Goal: Task Accomplishment & Management: Manage account settings

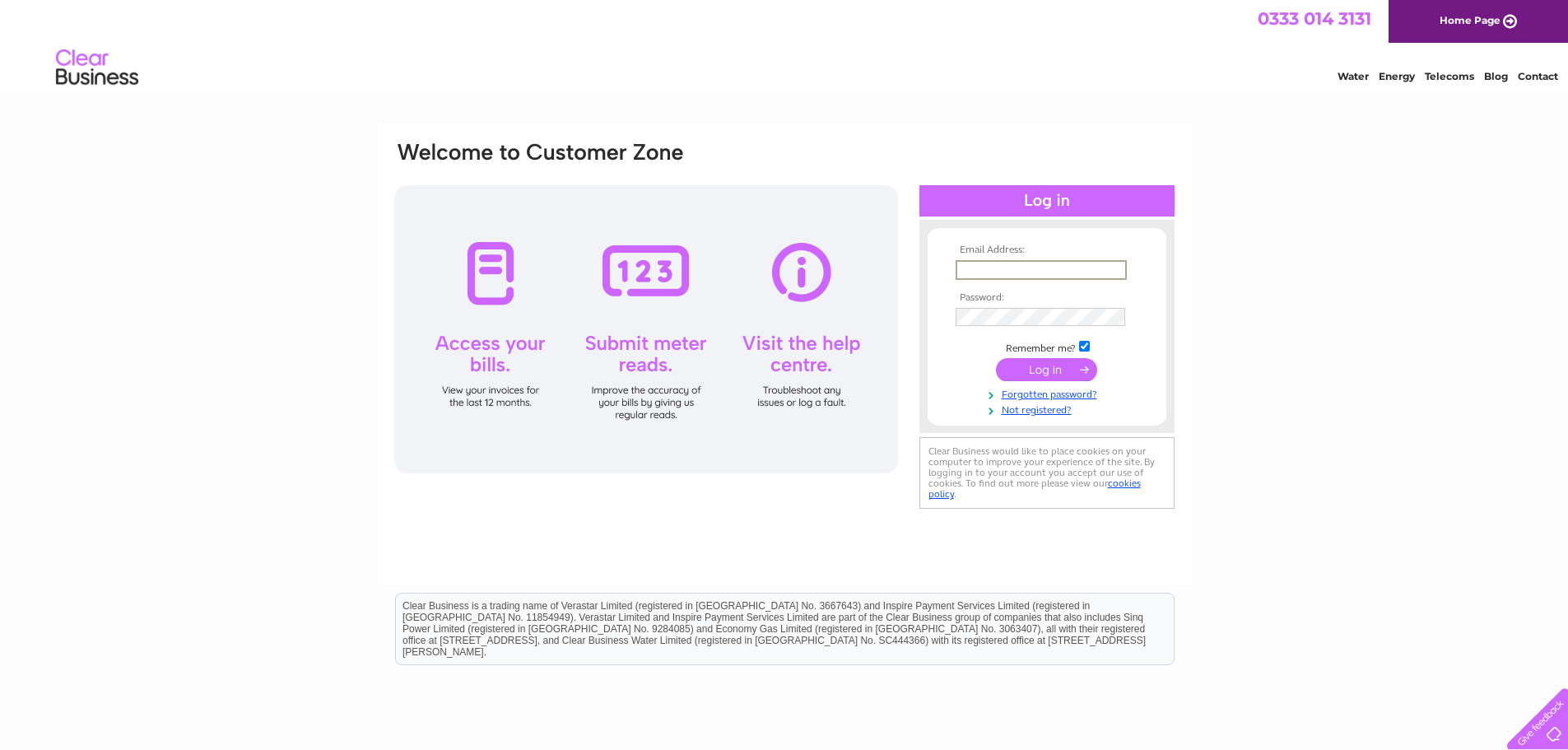
type input "veronica@kitchingroup.com"
click at [1043, 366] on input "submit" at bounding box center [1046, 369] width 101 height 23
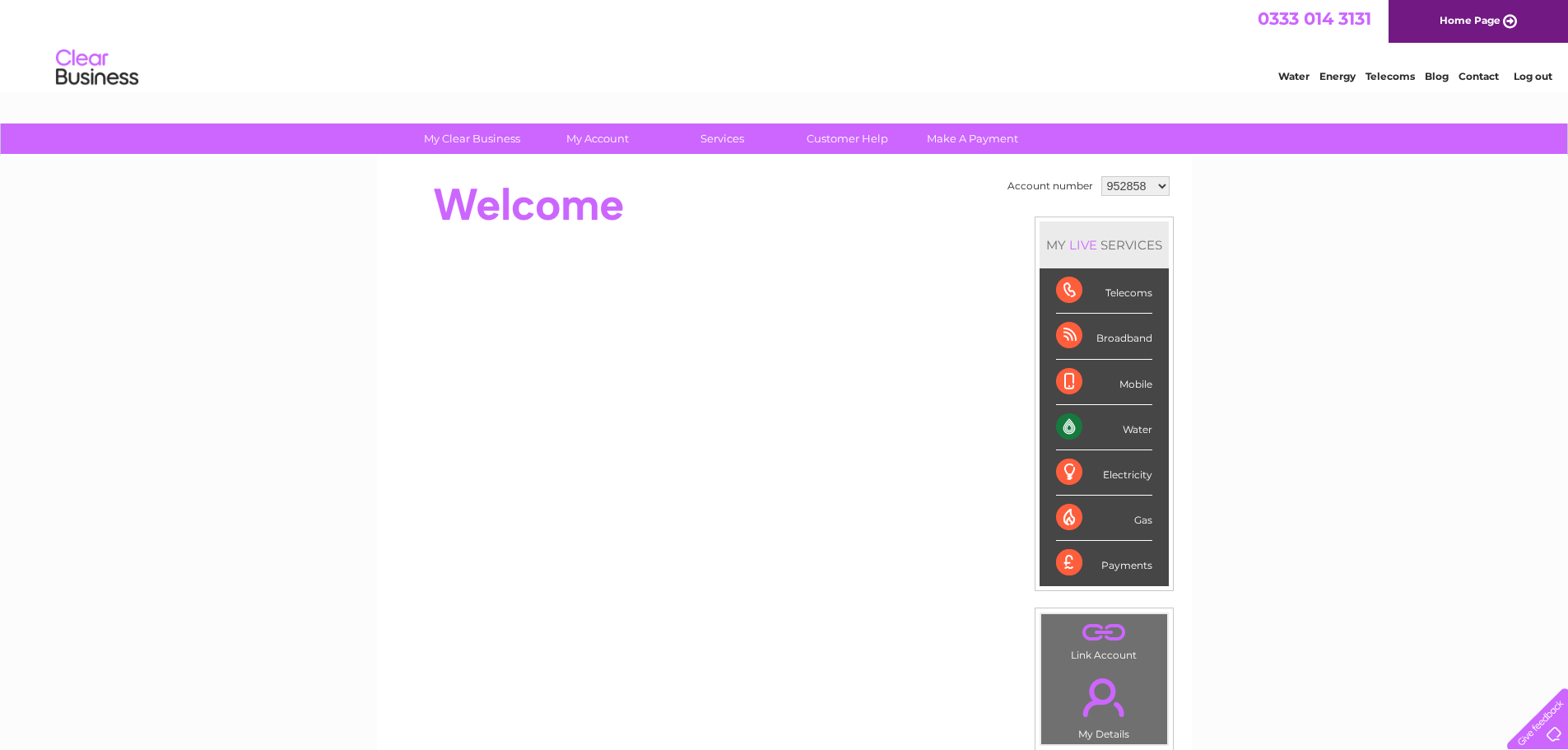
click at [1123, 190] on select "952858 954036 954062 954064 957817 970319 974012 980331 987590 1145367" at bounding box center [1135, 185] width 69 height 19
drag, startPoint x: 1123, startPoint y: 190, endPoint x: 683, endPoint y: 146, distance: 442.2
click at [1123, 190] on select "952858 954036 954062 954064 957817 970319 974012 980331 987590 1145367" at bounding box center [1135, 185] width 69 height 19
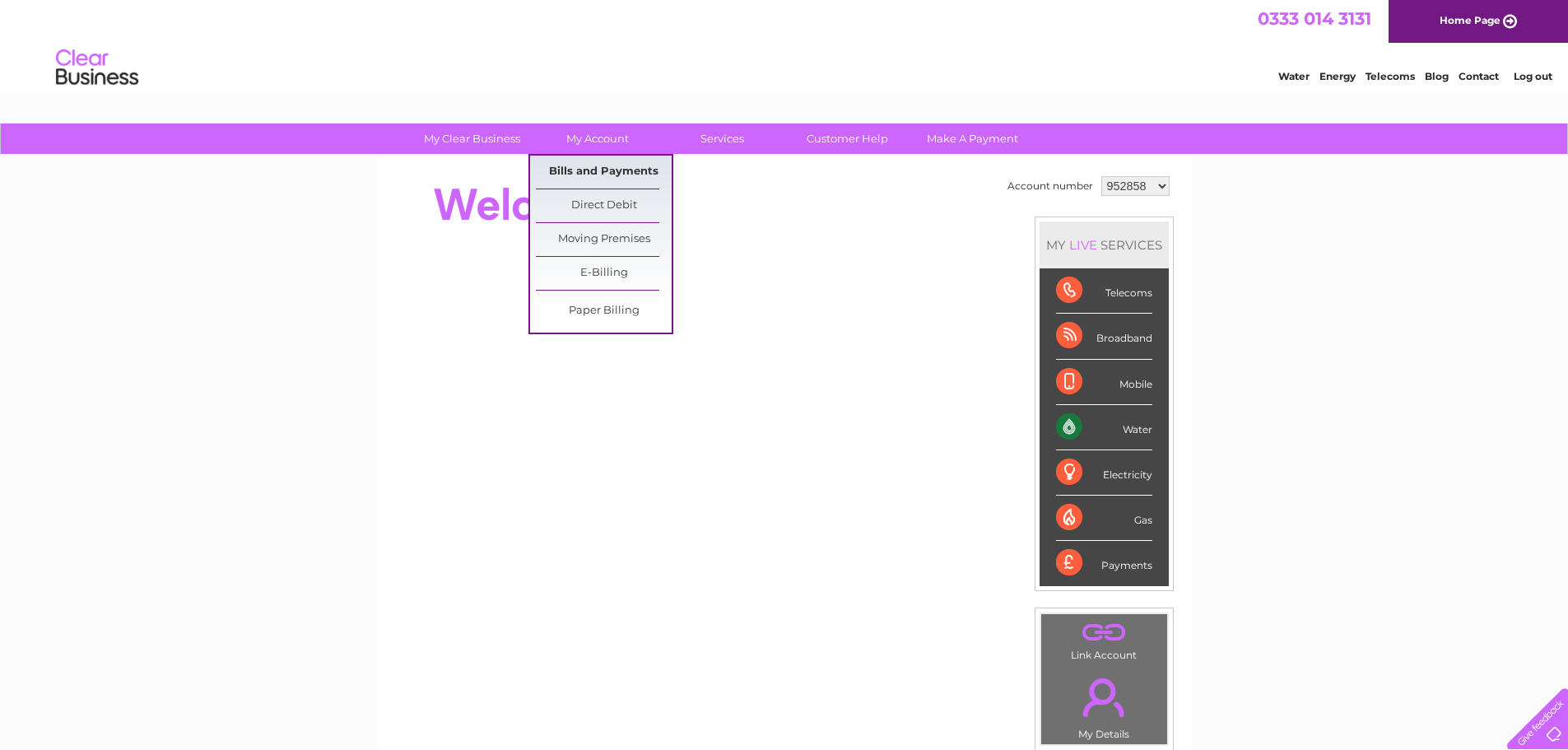
click at [585, 170] on link "Bills and Payments" at bounding box center [603, 172] width 136 height 33
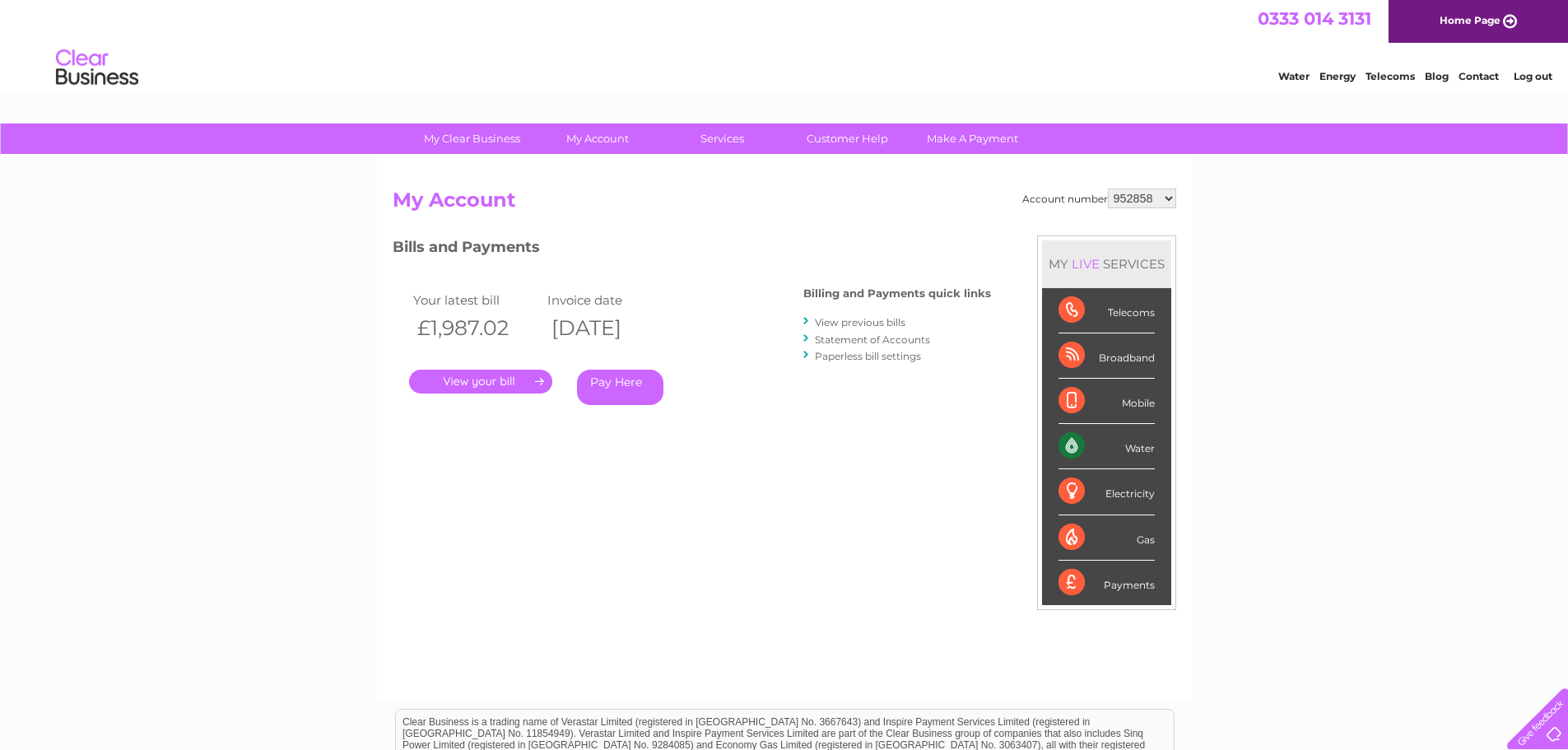
click at [1148, 194] on select "952858 954036 954062 954064 957817 970319 974012 980331 987590 1145367" at bounding box center [1143, 197] width 69 height 19
select select "954036"
click at [1108, 188] on select "952858 954036 954062 954064 957817 970319 974012 980331 987590 1145367" at bounding box center [1143, 197] width 69 height 19
click at [1131, 202] on select "952858 954036 954062 954064 957817 970319 974012 980331 987590 1145367" at bounding box center [1143, 197] width 69 height 19
select select "954062"
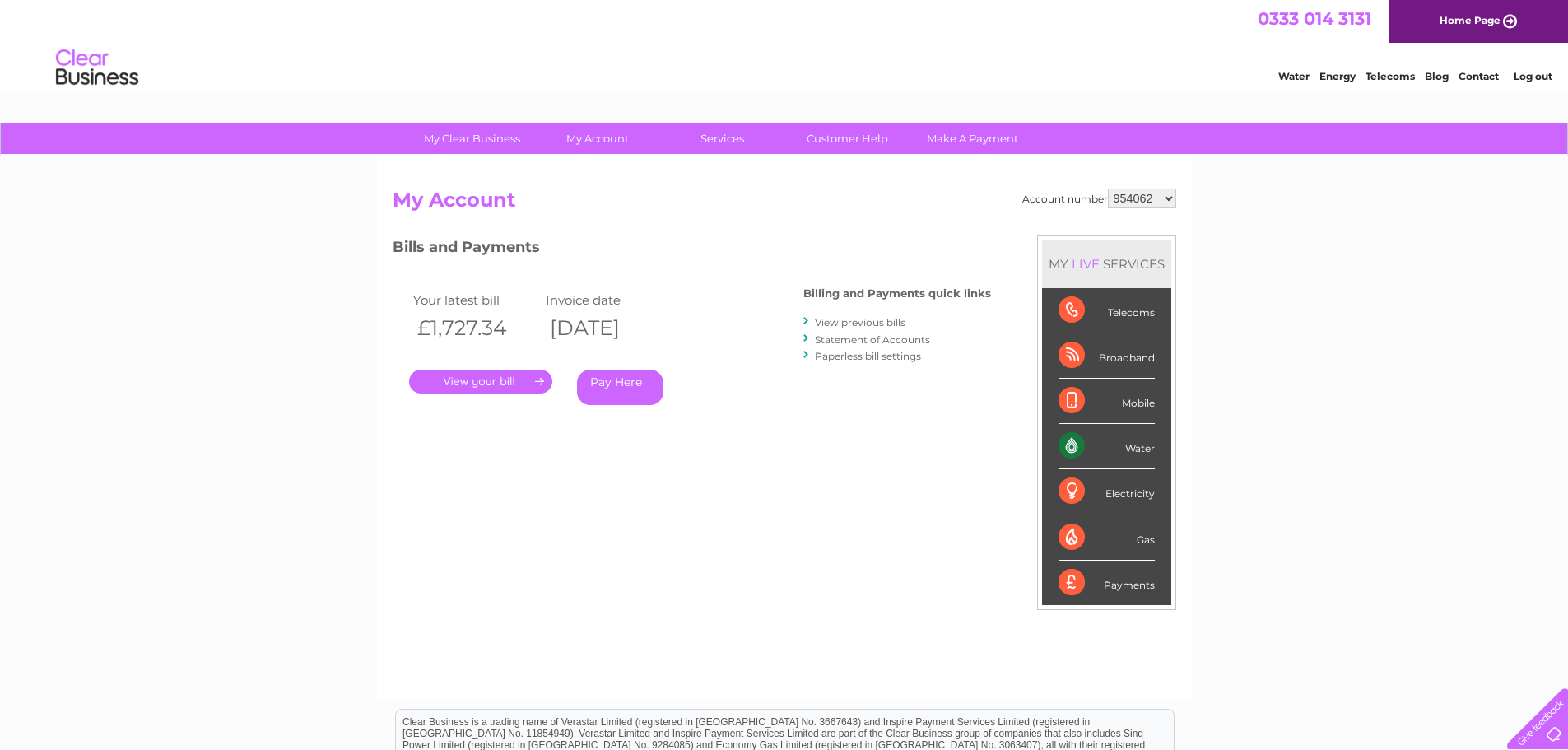
click at [1108, 188] on select "952858 954036 954062 954064 957817 970319 974012 980331 987590 1145367" at bounding box center [1143, 197] width 69 height 19
click at [1151, 184] on div "Account number 952858 954036 954062 954064 957817 970319 974012 980331 987590 1…" at bounding box center [784, 428] width 815 height 545
click at [1147, 193] on select "952858 954036 954062 954064 957817 970319 974012 980331 987590 1145367" at bounding box center [1143, 197] width 69 height 19
select select "954064"
click at [1108, 188] on select "952858 954036 954062 954064 957817 970319 974012 980331 987590 1145367" at bounding box center [1143, 197] width 69 height 19
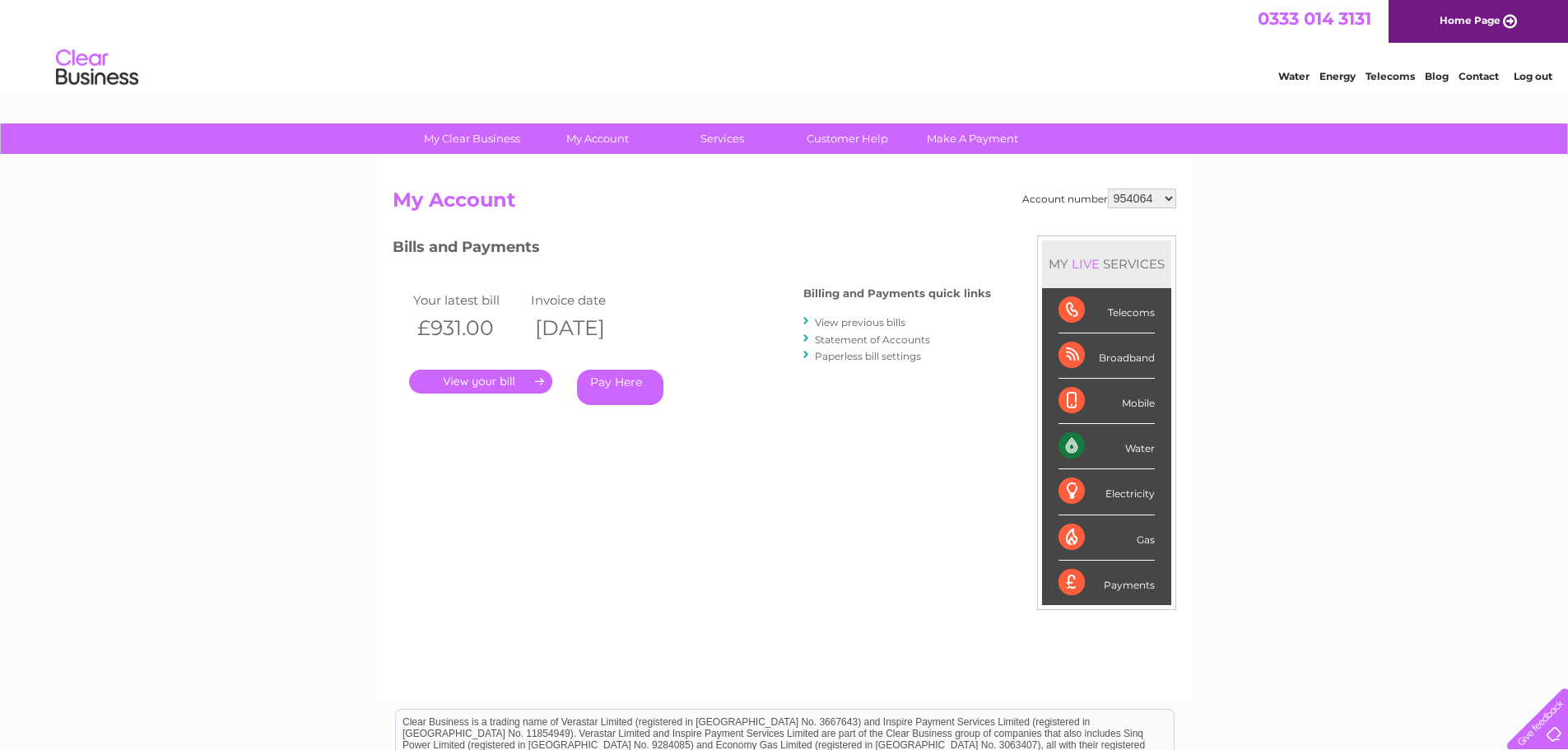
click at [499, 376] on link "." at bounding box center [480, 382] width 144 height 24
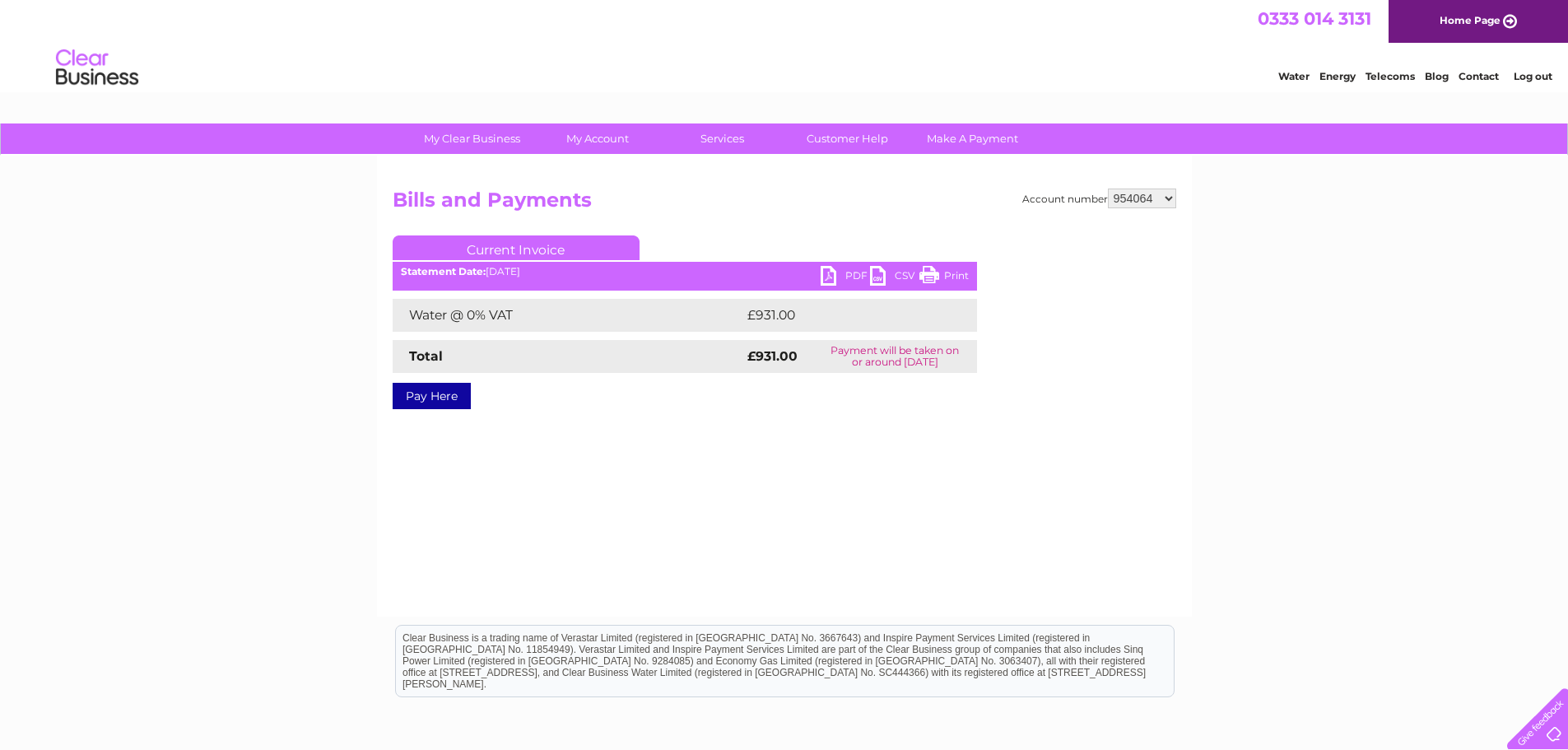
click at [836, 286] on link "PDF" at bounding box center [845, 278] width 49 height 24
click at [1142, 198] on select "952858 954036 954062 954064 957817 970319 974012 980331 987590 1145367" at bounding box center [1143, 197] width 69 height 19
select select "957817"
click at [1108, 188] on select "952858 954036 954062 954064 957817 970319 974012 980331 987590 1145367" at bounding box center [1143, 197] width 69 height 19
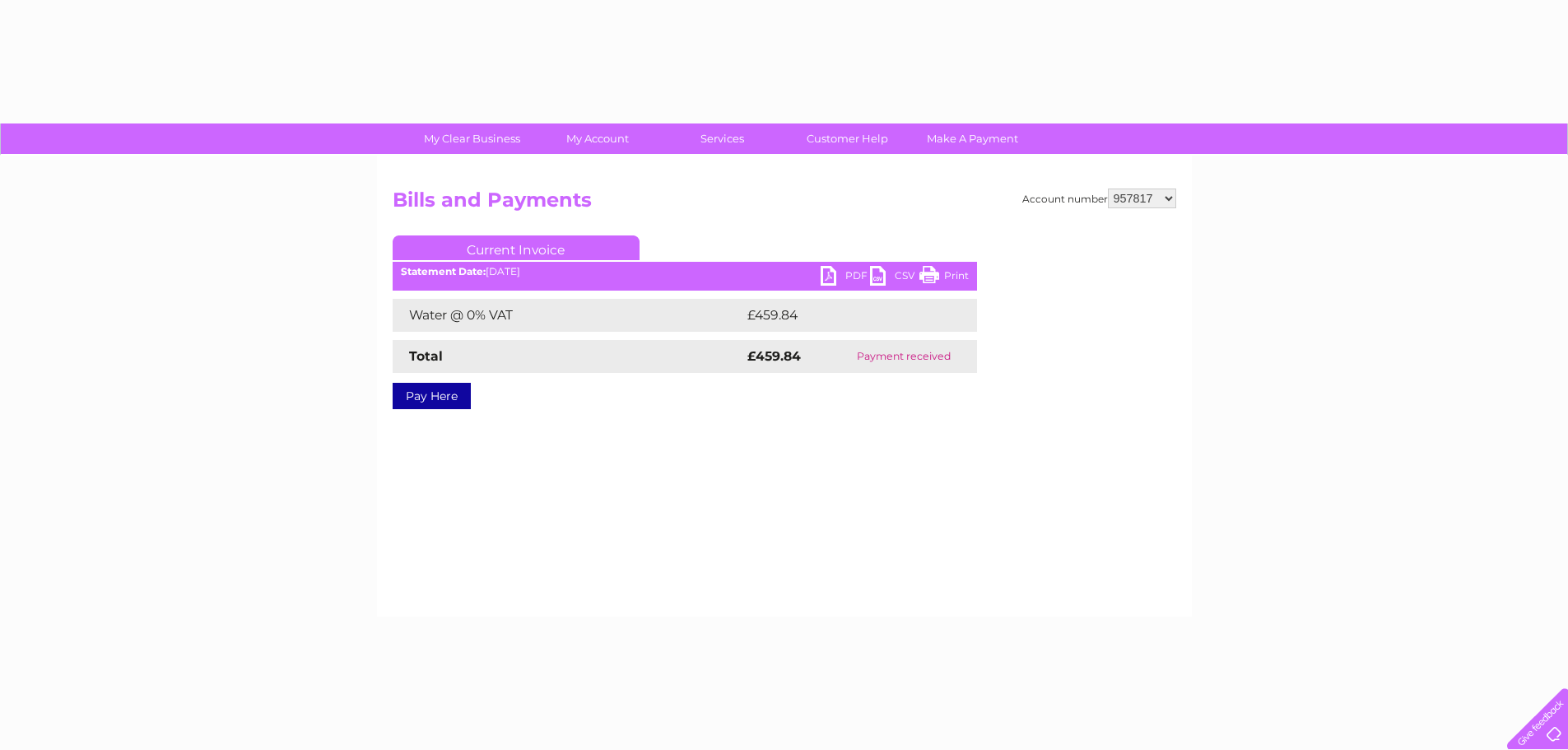
drag, startPoint x: 0, startPoint y: 0, endPoint x: 1136, endPoint y: 203, distance: 1154.0
click at [1136, 203] on select "952858 954036 954062 954064 957817 970319 974012 980331 987590 1145367" at bounding box center [1143, 197] width 69 height 19
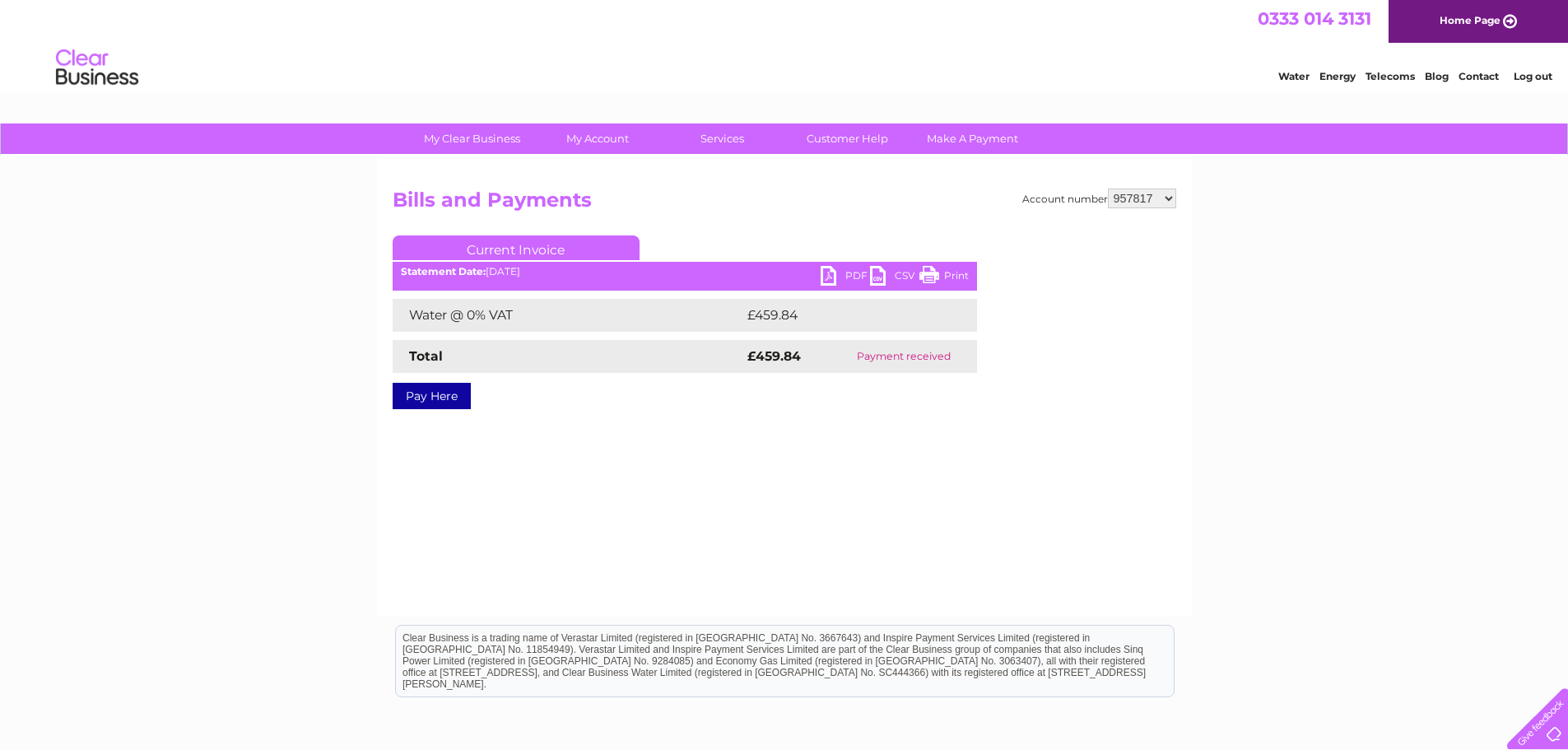
select select "970319"
click at [1108, 188] on select "952858 954036 954062 954064 957817 970319 974012 980331 987590 1145367" at bounding box center [1143, 197] width 69 height 19
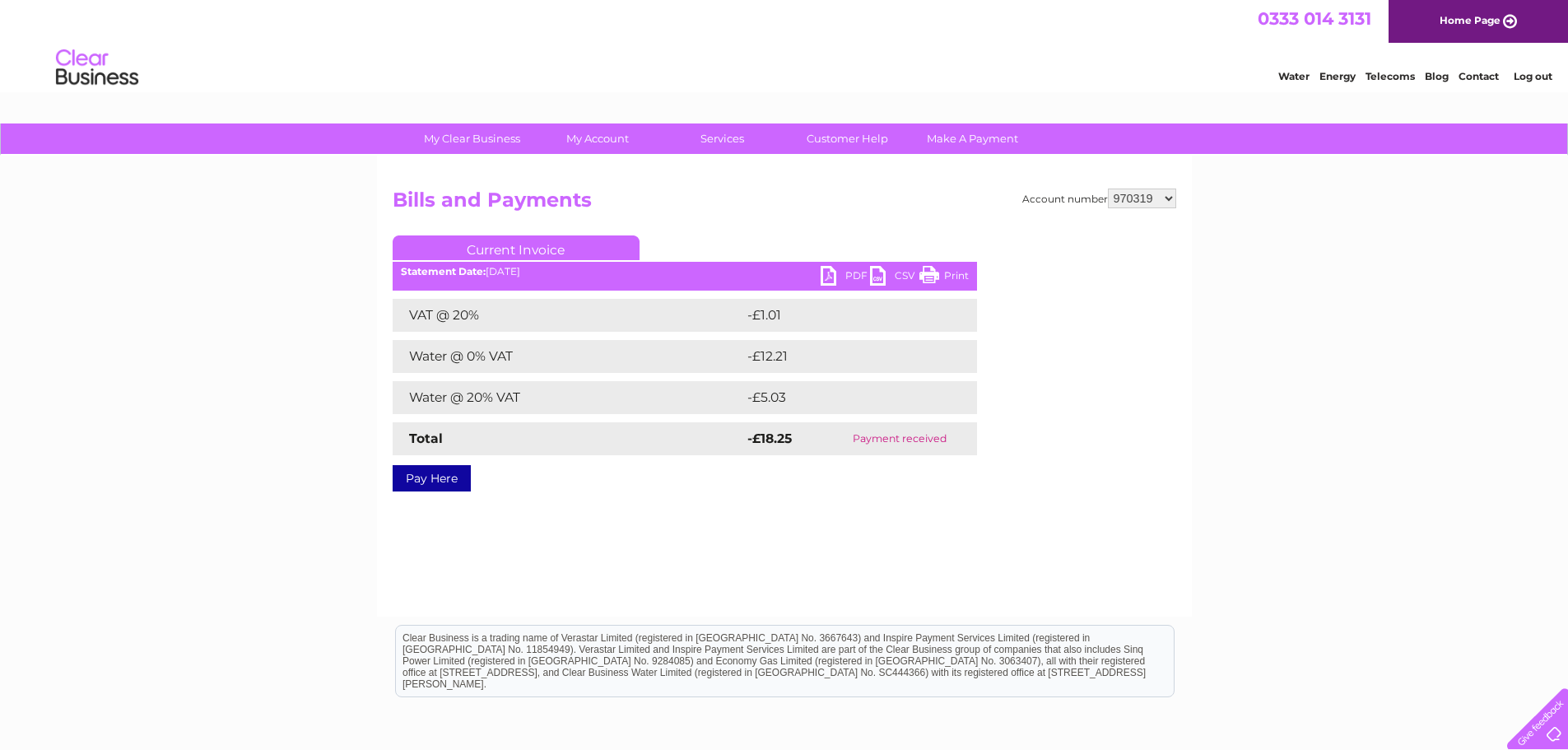
click at [1155, 195] on select "952858 954036 954062 954064 957817 970319 974012 980331 987590 1145367" at bounding box center [1143, 197] width 69 height 19
select select "974012"
click at [1108, 188] on select "952858 954036 954062 954064 957817 970319 974012 980331 987590 1145367" at bounding box center [1143, 197] width 69 height 19
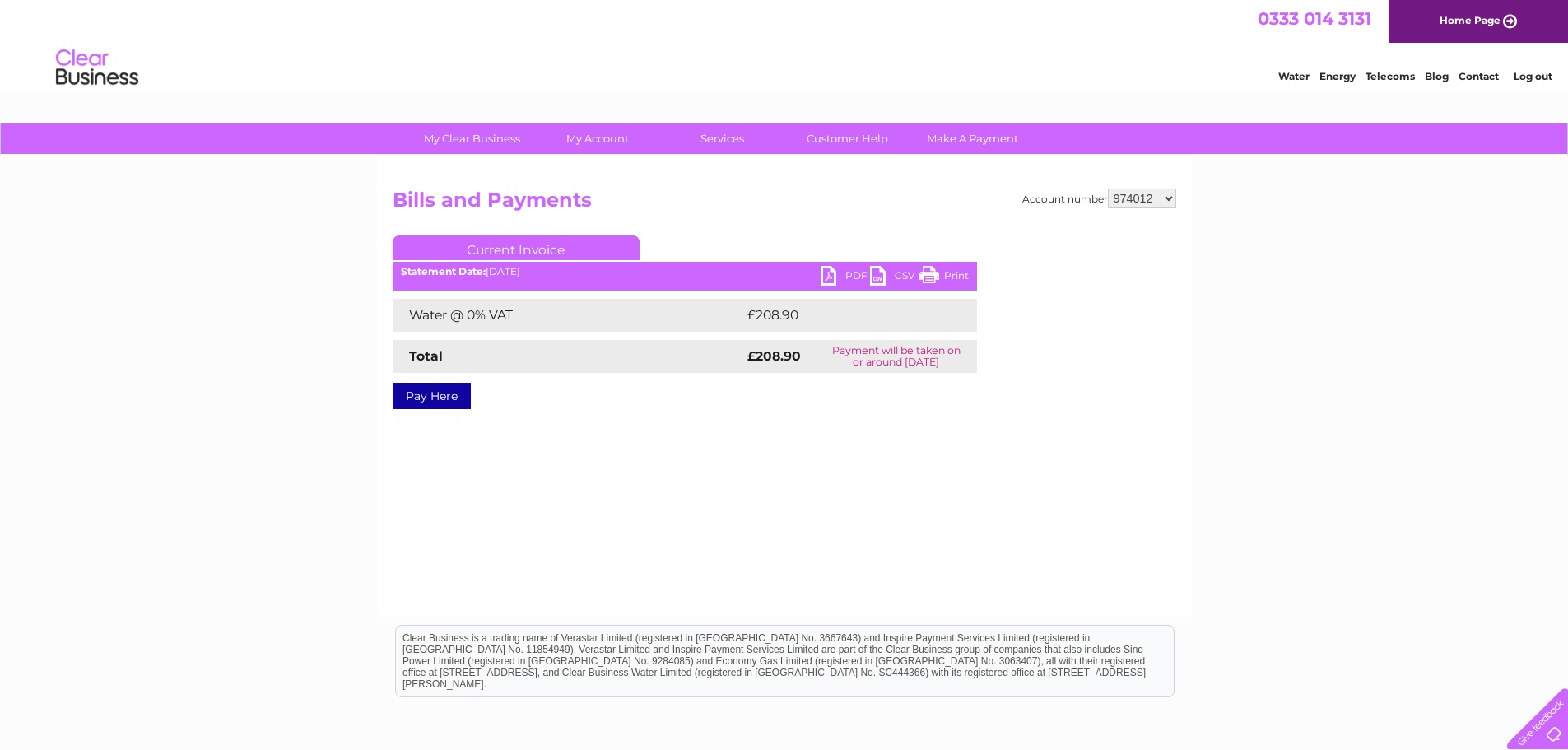
click at [822, 272] on link "PDF" at bounding box center [845, 278] width 49 height 24
click at [1156, 203] on select "952858 954036 954062 954064 957817 970319 974012 980331 987590 1145367" at bounding box center [1143, 197] width 69 height 19
select select "980331"
click at [1108, 188] on select "952858 954036 954062 954064 957817 970319 974012 980331 987590 1145367" at bounding box center [1143, 197] width 69 height 19
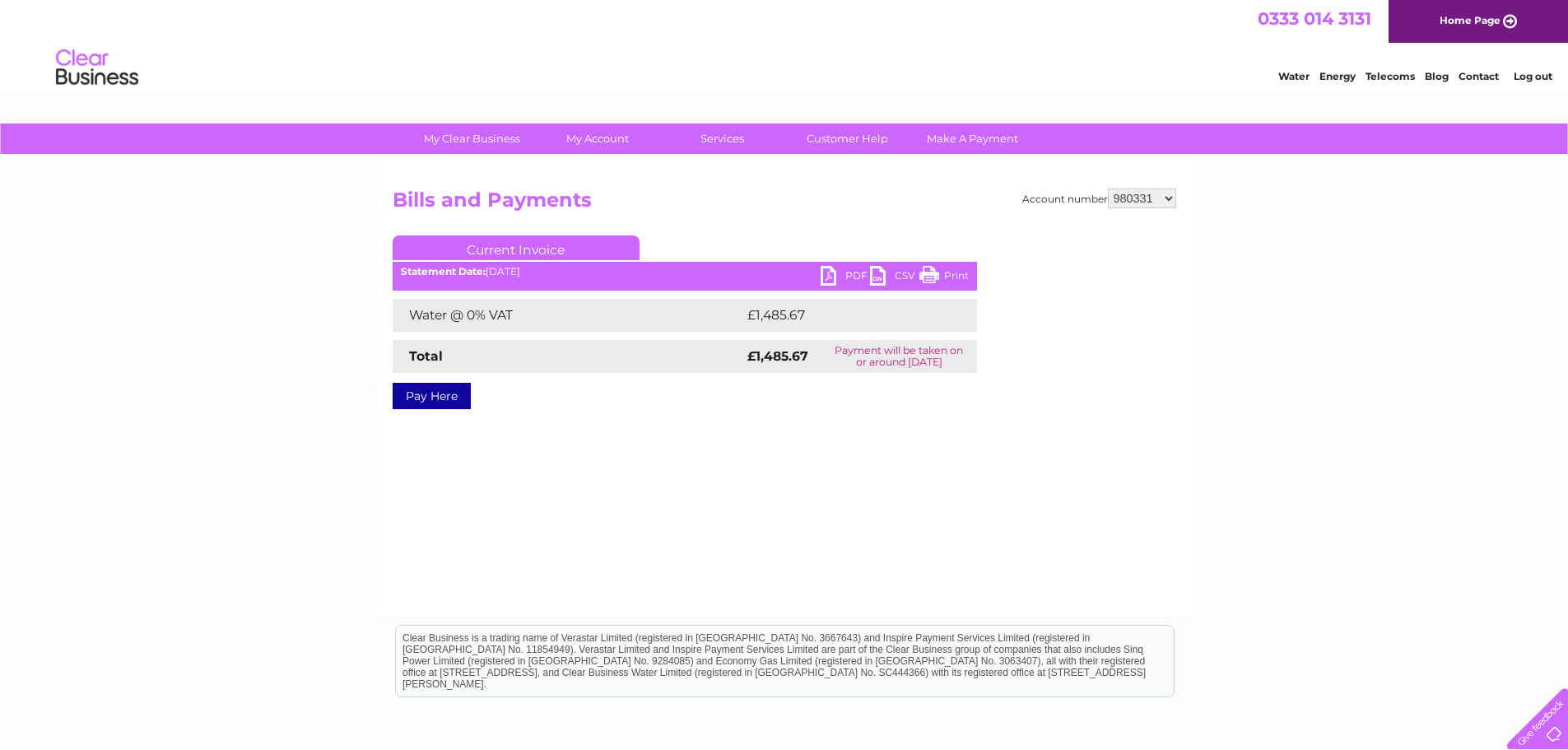
click at [835, 279] on link "PDF" at bounding box center [845, 278] width 49 height 24
click at [1143, 202] on select "952858 954036 954062 954064 957817 970319 974012 980331 987590 1145367" at bounding box center [1143, 197] width 69 height 19
click at [1127, 201] on select "952858 954036 954062 954064 957817 970319 974012 980331 987590 1145367" at bounding box center [1143, 197] width 69 height 19
select select "987590"
click at [1108, 188] on select "952858 954036 954062 954064 957817 970319 974012 980331 987590 1145367" at bounding box center [1143, 197] width 69 height 19
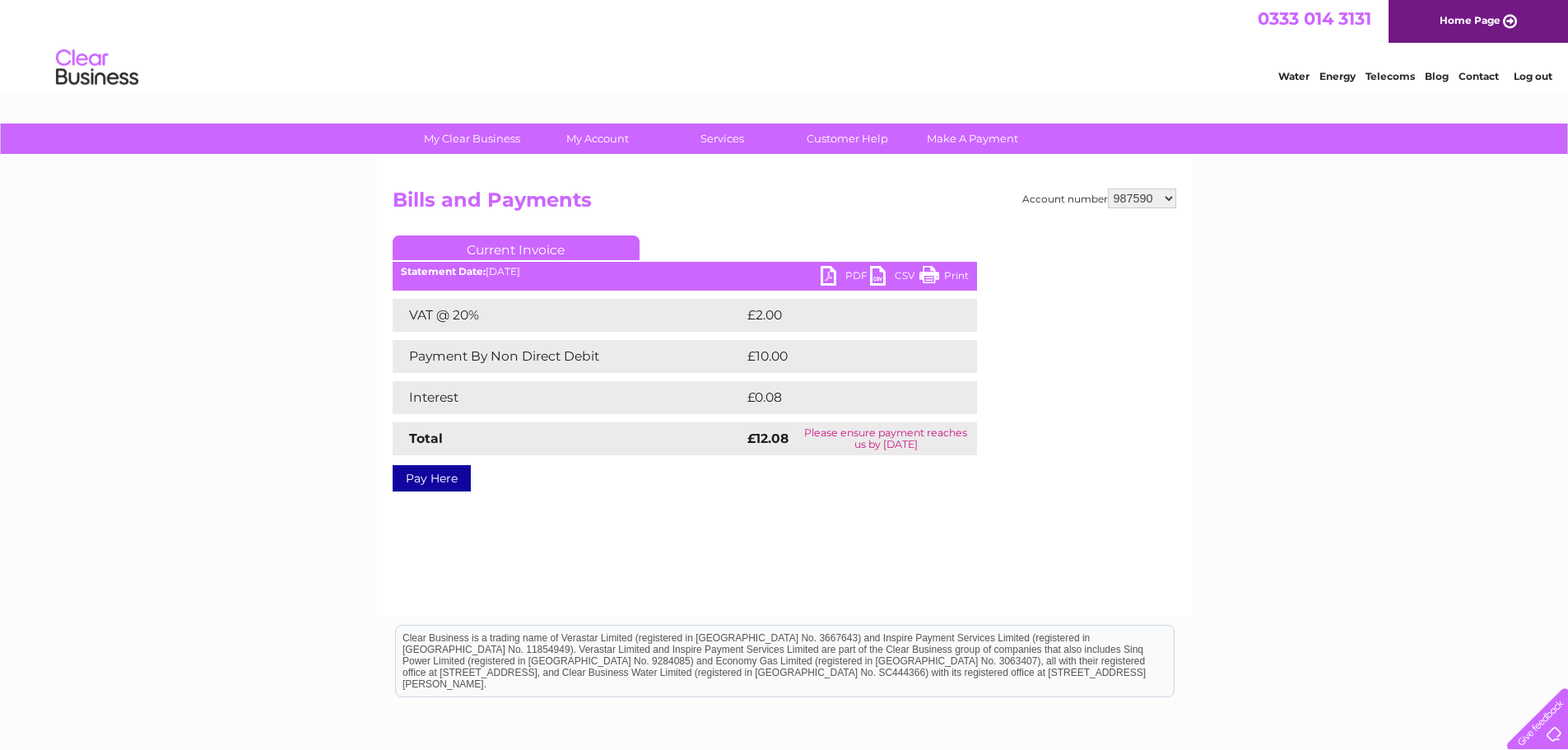
click at [826, 277] on link "PDF" at bounding box center [845, 278] width 49 height 24
drag, startPoint x: 1114, startPoint y: 209, endPoint x: 1123, endPoint y: 200, distance: 12.7
click at [1114, 209] on h2 "Bills and Payments" at bounding box center [785, 204] width 784 height 32
click at [1124, 198] on select "952858 954036 954062 954064 957817 970319 974012 980331 987590 1145367" at bounding box center [1143, 197] width 69 height 19
select select "1145367"
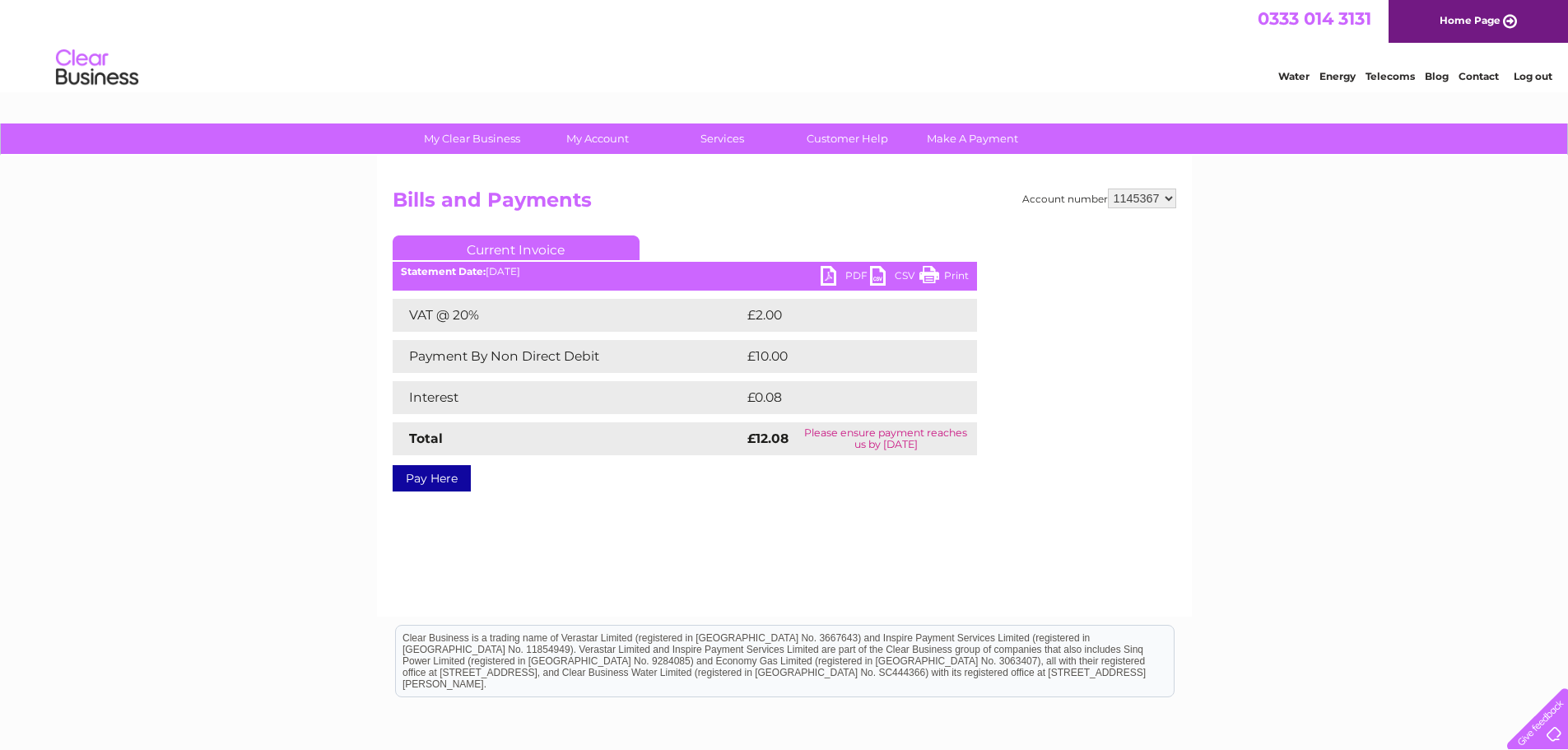
click at [1108, 188] on select "952858 954036 954062 954064 957817 970319 974012 980331 987590 1145367" at bounding box center [1143, 197] width 69 height 19
